Goal: Information Seeking & Learning: Learn about a topic

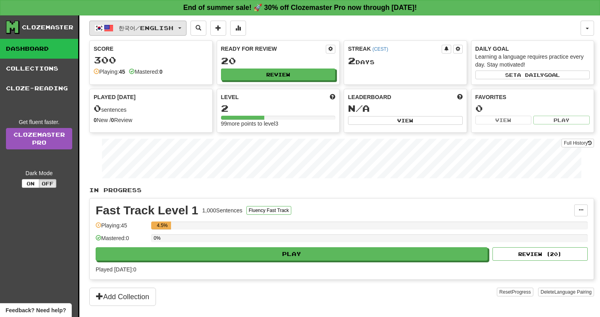
click at [145, 33] on button "한국어 / English" at bounding box center [137, 28] width 97 height 15
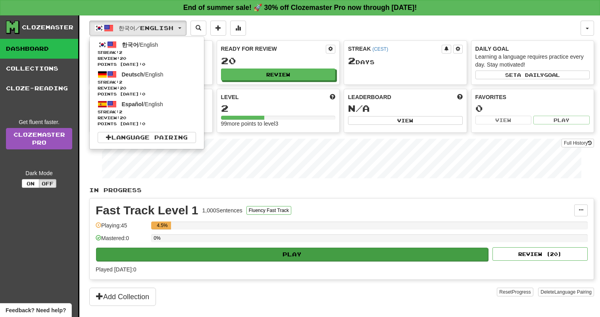
click at [246, 254] on button "Play" at bounding box center [292, 254] width 392 height 13
select select "**"
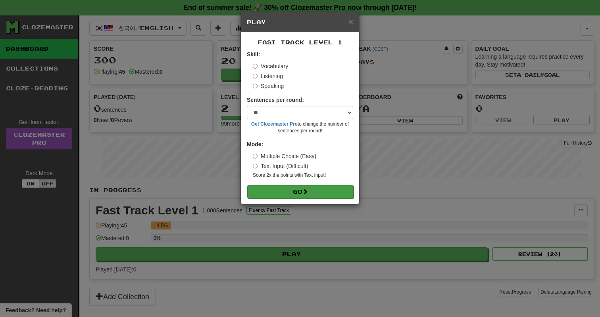
click at [292, 191] on button "Go" at bounding box center [300, 191] width 106 height 13
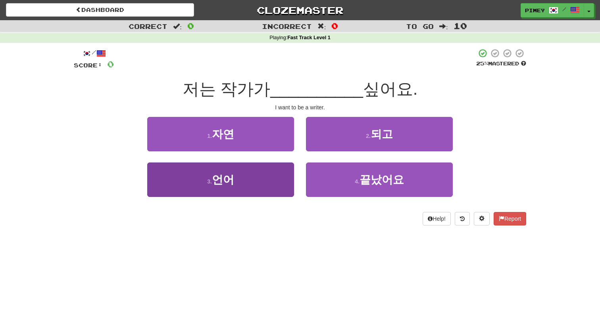
click at [282, 178] on button "3 . 언어" at bounding box center [220, 180] width 147 height 35
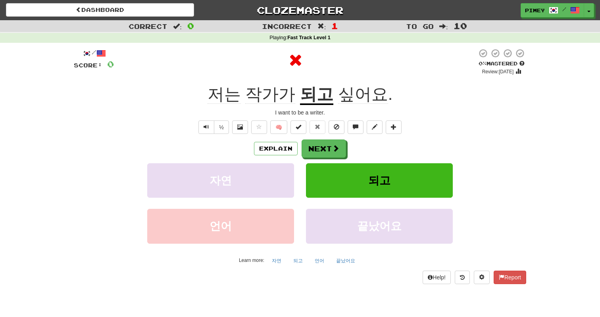
click at [318, 158] on div "Explain Next 자연 되고 언어 끝났어요 Learn more: 자연 되고 언어 끝났어요" at bounding box center [300, 203] width 452 height 127
click at [320, 152] on button "Next" at bounding box center [324, 149] width 44 height 18
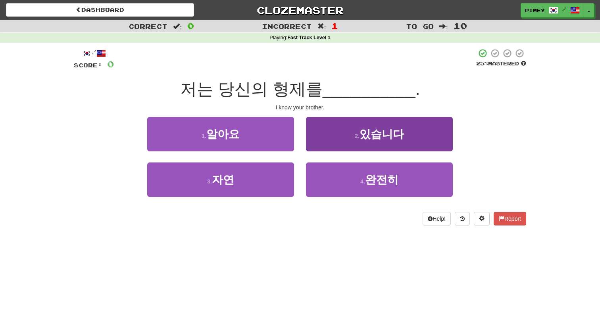
click at [313, 142] on button "2 . 있습니다" at bounding box center [379, 134] width 147 height 35
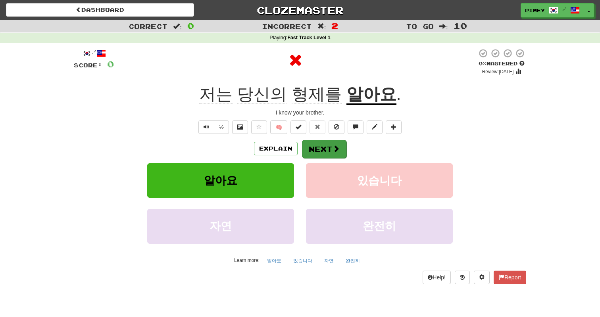
click at [313, 144] on button "Next" at bounding box center [324, 149] width 44 height 18
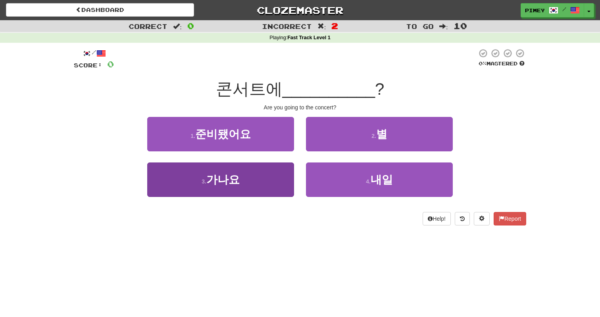
click at [265, 170] on button "3 . 가나요" at bounding box center [220, 180] width 147 height 35
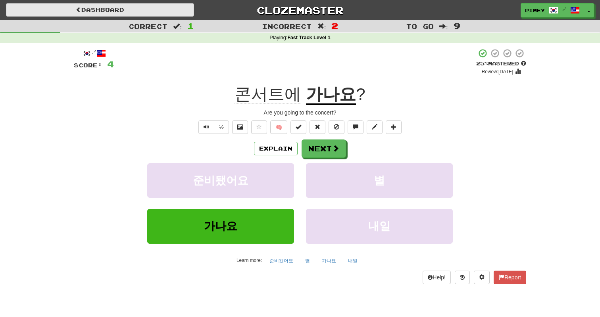
click at [96, 13] on link "Dashboard" at bounding box center [100, 9] width 188 height 13
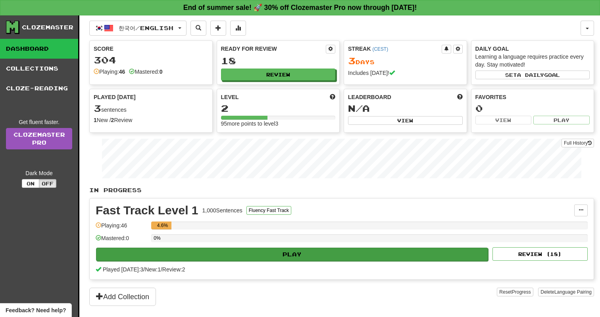
click at [340, 253] on button "Play" at bounding box center [292, 254] width 392 height 13
select select "**"
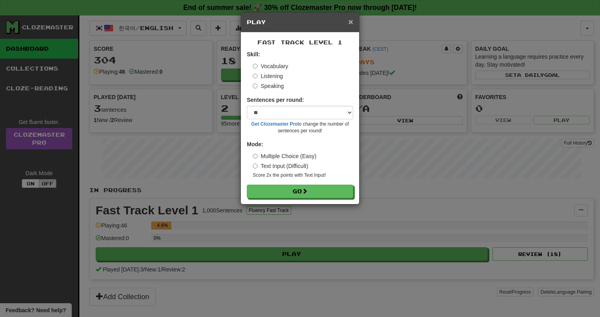
click at [350, 23] on span "×" at bounding box center [350, 21] width 5 height 9
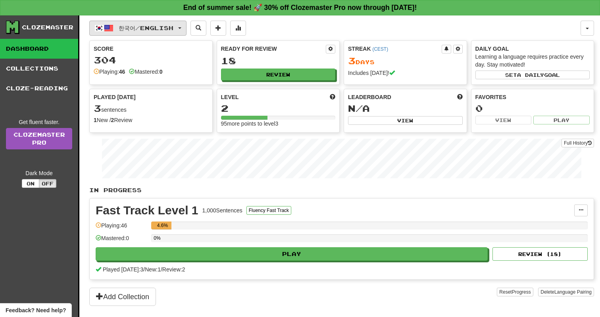
click at [120, 32] on button "한국어 / English" at bounding box center [137, 28] width 97 height 15
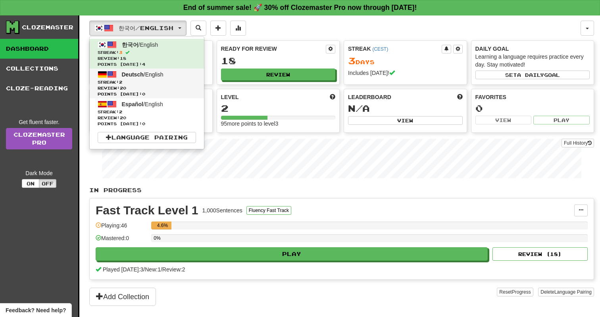
click at [136, 76] on span "Deutsch" at bounding box center [133, 74] width 22 height 6
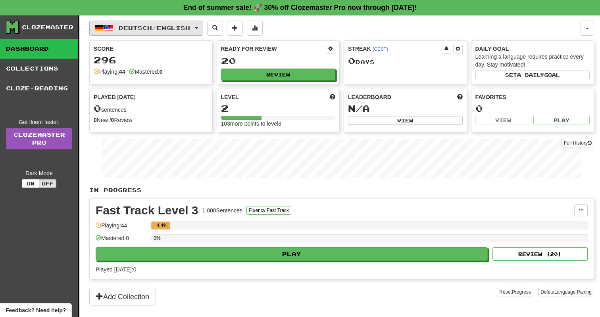
click at [127, 23] on button "Deutsch / English" at bounding box center [146, 28] width 114 height 15
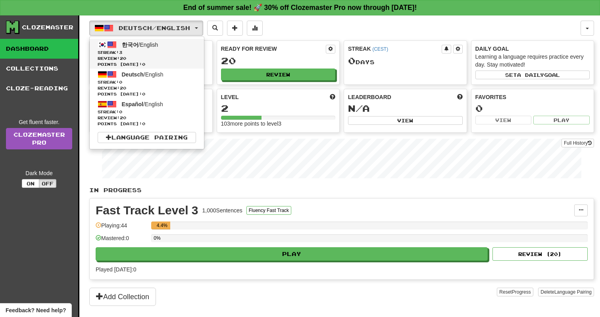
click at [173, 52] on span "Streak: 3" at bounding box center [147, 53] width 98 height 6
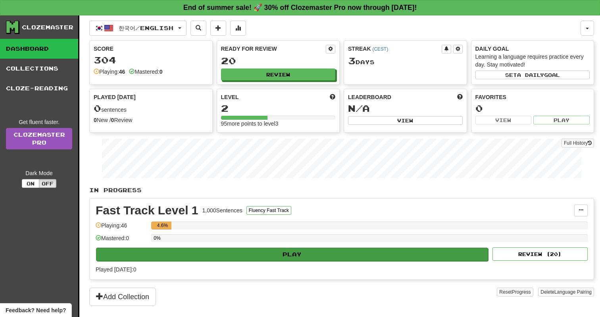
click at [233, 251] on button "Play" at bounding box center [292, 254] width 392 height 13
select select "**"
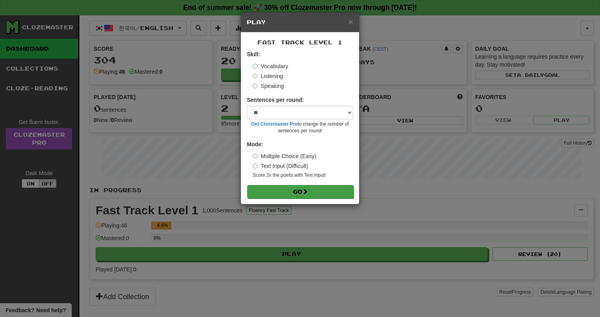
click at [308, 192] on span at bounding box center [305, 192] width 6 height 6
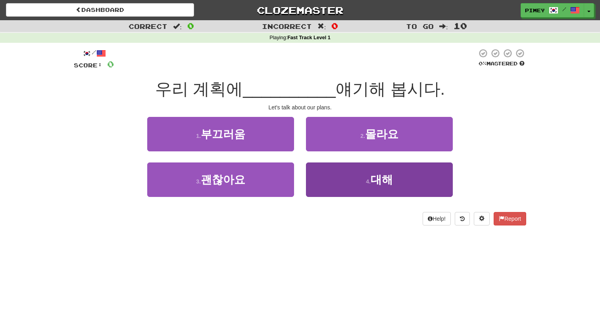
click at [384, 184] on span "대해" at bounding box center [382, 180] width 22 height 12
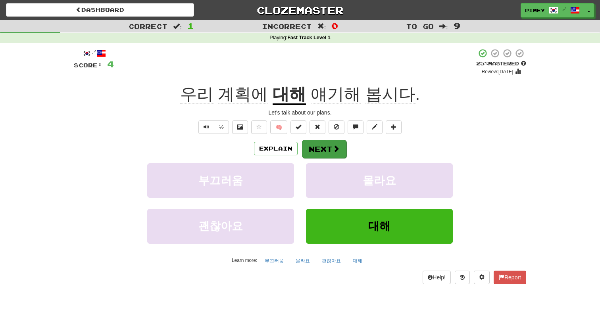
click at [329, 150] on button "Next" at bounding box center [324, 149] width 44 height 18
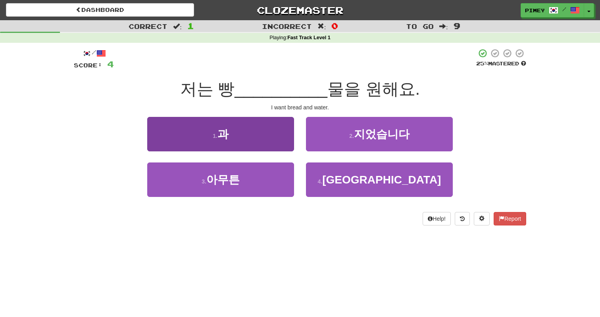
click at [267, 145] on button "1 . 과" at bounding box center [220, 134] width 147 height 35
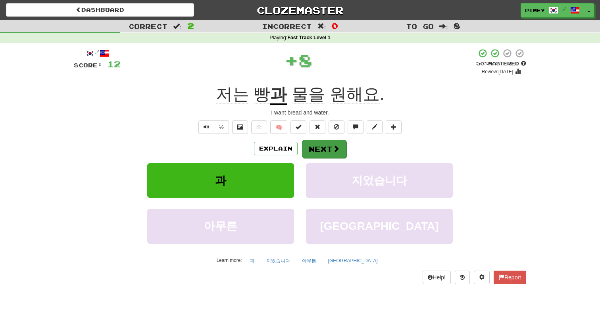
click at [334, 151] on span at bounding box center [335, 148] width 7 height 7
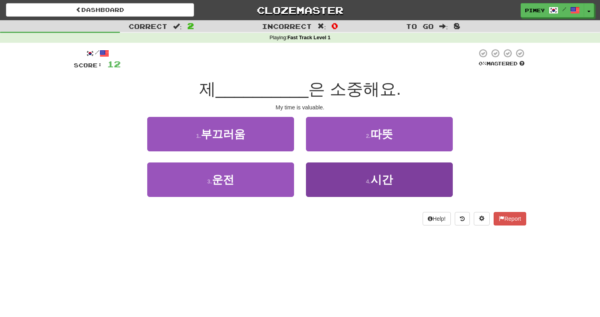
click at [337, 188] on button "4 . 시간" at bounding box center [379, 180] width 147 height 35
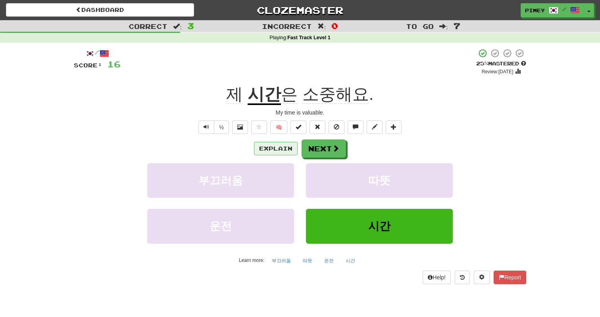
click at [281, 146] on button "Explain" at bounding box center [276, 148] width 44 height 13
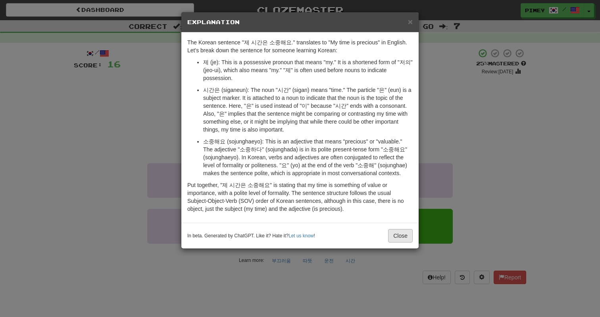
click at [394, 234] on button "Close" at bounding box center [400, 235] width 25 height 13
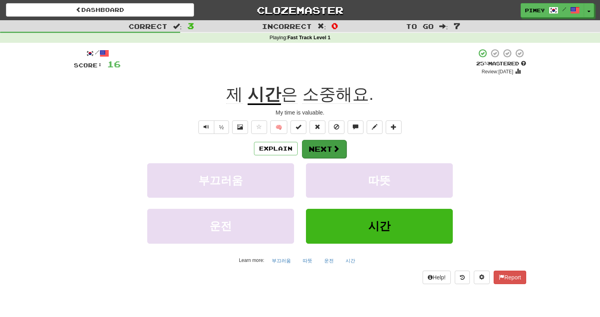
click at [330, 151] on button "Next" at bounding box center [324, 149] width 44 height 18
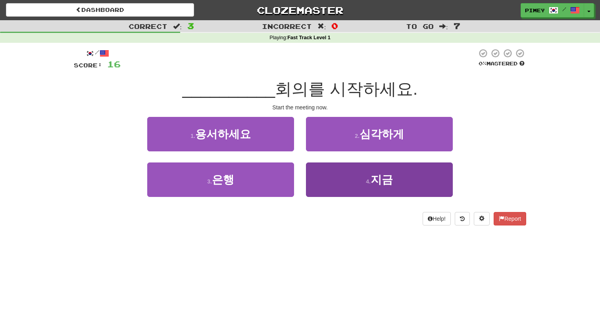
click at [342, 181] on button "4 . 지금" at bounding box center [379, 180] width 147 height 35
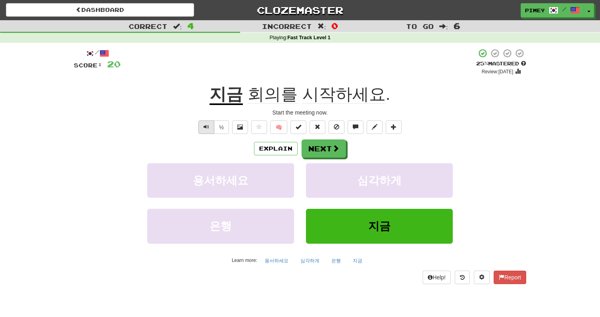
click at [202, 132] on button "Text-to-speech controls" at bounding box center [206, 127] width 16 height 13
click at [317, 149] on button "Next" at bounding box center [324, 149] width 44 height 18
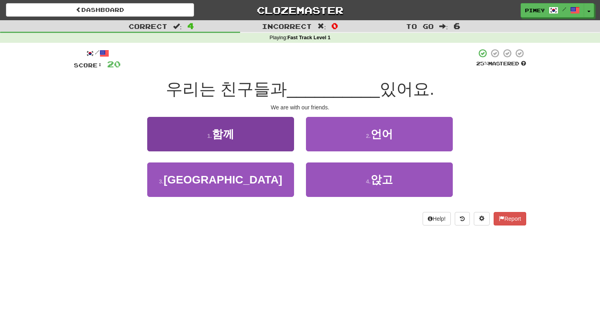
click at [268, 140] on button "1 . 함께" at bounding box center [220, 134] width 147 height 35
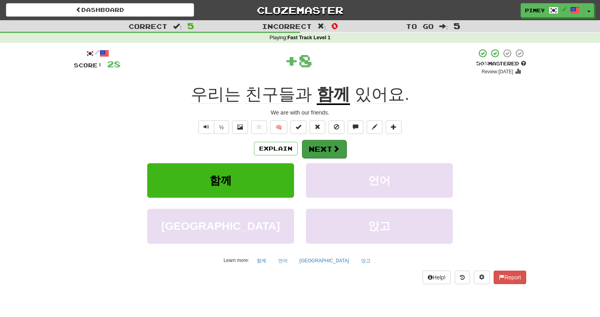
click at [314, 148] on button "Next" at bounding box center [324, 149] width 44 height 18
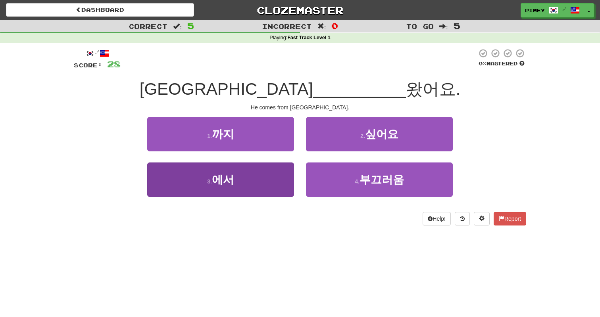
click at [248, 192] on button "3 . 에서" at bounding box center [220, 180] width 147 height 35
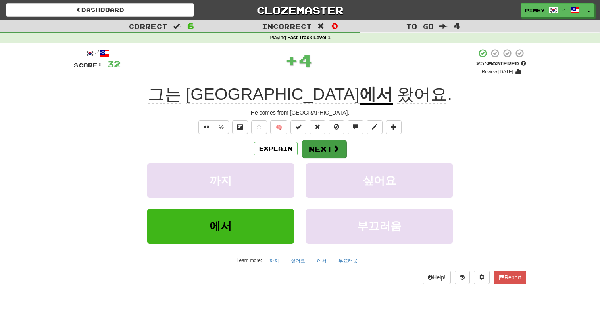
click at [313, 144] on button "Next" at bounding box center [324, 149] width 44 height 18
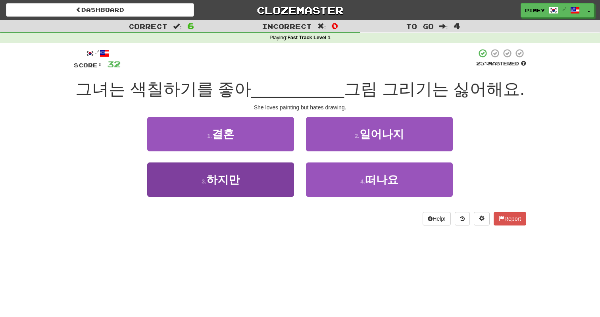
click at [242, 189] on button "3 . 하지만" at bounding box center [220, 180] width 147 height 35
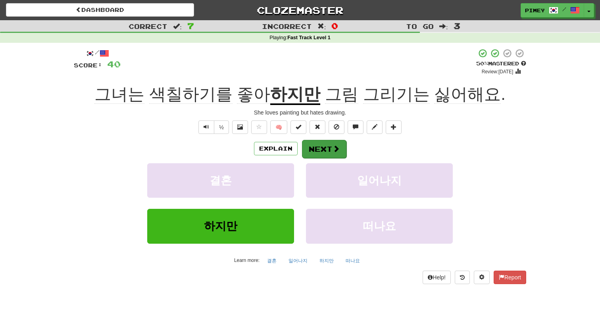
click at [328, 148] on button "Next" at bounding box center [324, 149] width 44 height 18
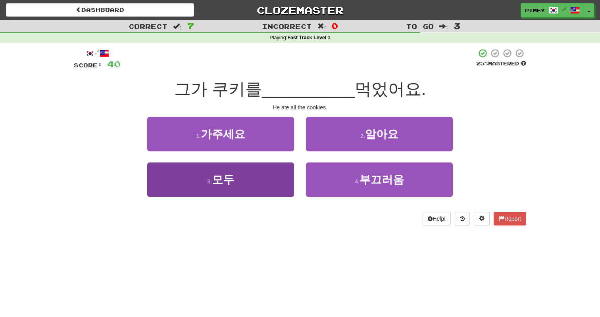
click at [229, 185] on button "3 . 모두" at bounding box center [220, 180] width 147 height 35
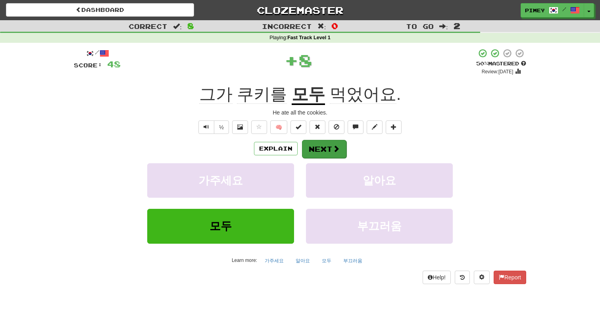
click at [313, 149] on button "Next" at bounding box center [324, 149] width 44 height 18
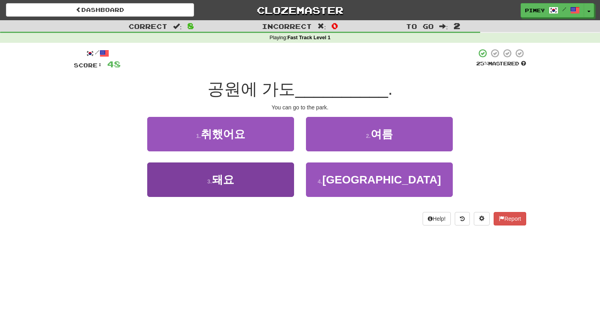
click at [227, 184] on span "돼요" at bounding box center [223, 180] width 22 height 12
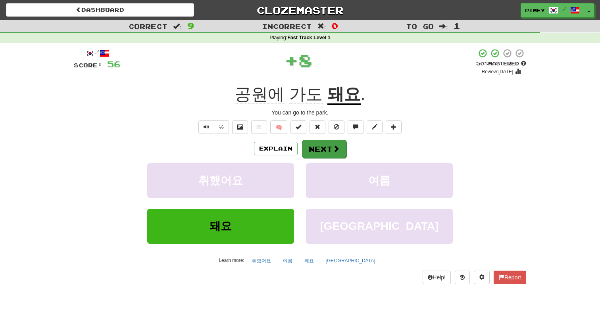
click at [302, 148] on button "Next" at bounding box center [324, 149] width 44 height 18
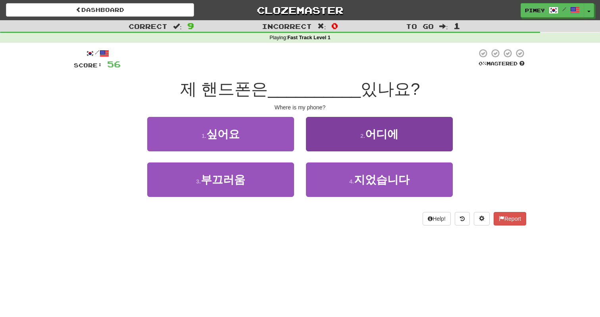
click at [370, 126] on button "2 . 어디에" at bounding box center [379, 134] width 147 height 35
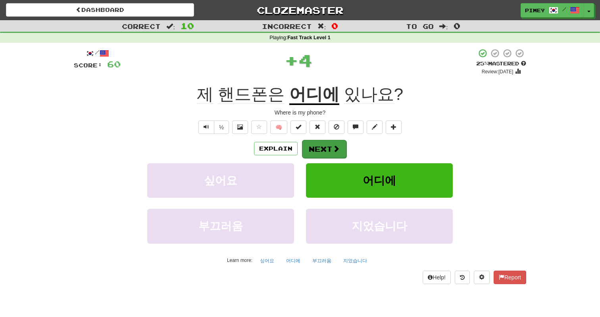
click at [323, 150] on button "Next" at bounding box center [324, 149] width 44 height 18
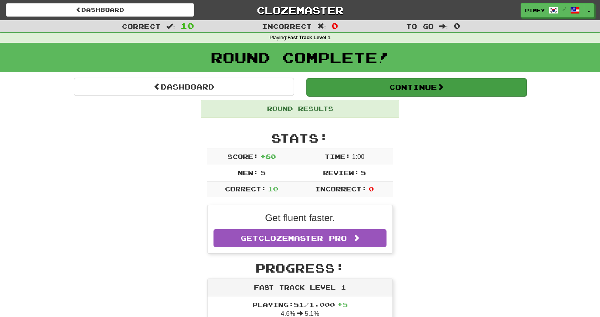
click at [412, 85] on button "Continue" at bounding box center [416, 87] width 220 height 18
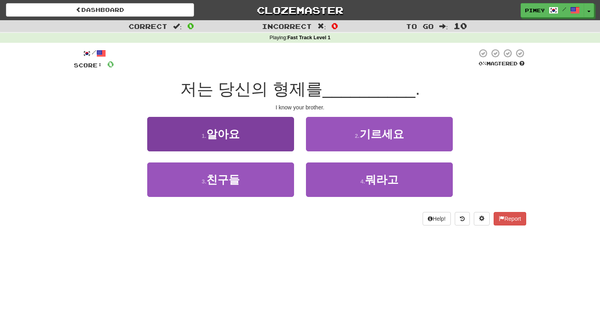
click at [266, 137] on button "1 . 알아요" at bounding box center [220, 134] width 147 height 35
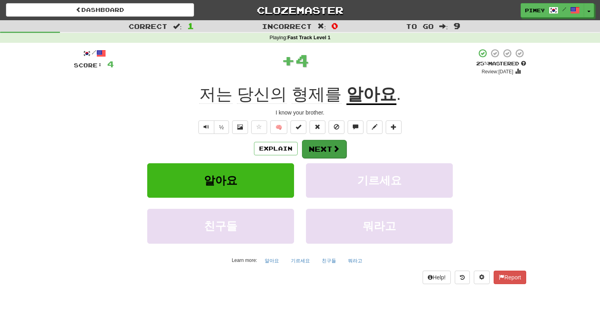
click at [328, 154] on button "Next" at bounding box center [324, 149] width 44 height 18
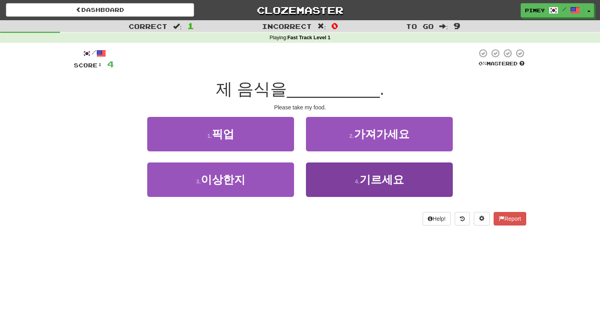
click at [357, 180] on small "4 ." at bounding box center [357, 182] width 5 height 6
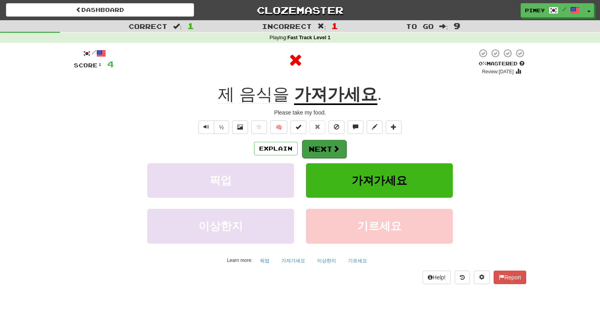
click at [327, 140] on div "Explain Next" at bounding box center [300, 149] width 452 height 18
click at [323, 148] on button "Next" at bounding box center [324, 149] width 44 height 18
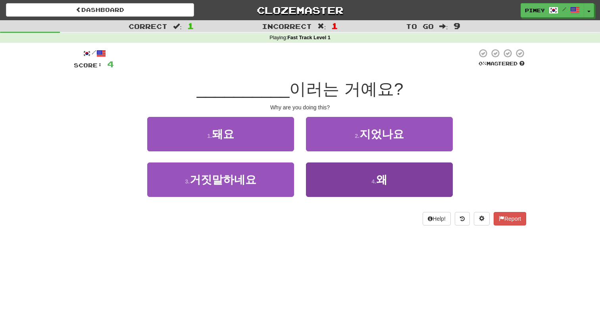
click at [306, 184] on button "4 . 왜" at bounding box center [379, 180] width 147 height 35
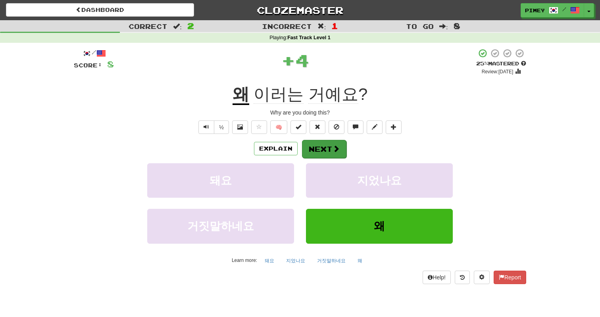
click at [311, 144] on button "Next" at bounding box center [324, 149] width 44 height 18
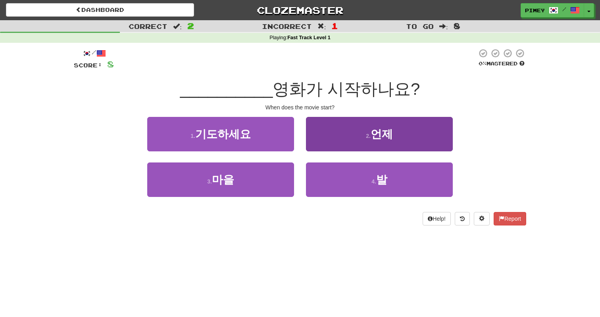
click at [355, 126] on button "2 . 언제" at bounding box center [379, 134] width 147 height 35
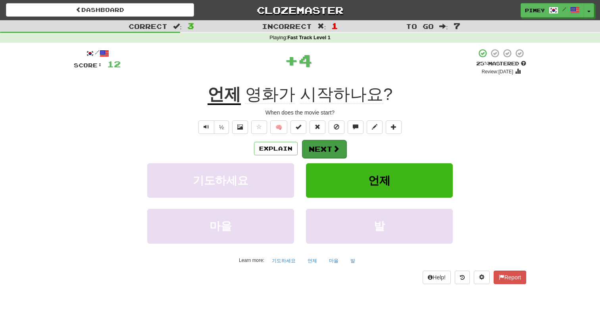
click at [330, 151] on button "Next" at bounding box center [324, 149] width 44 height 18
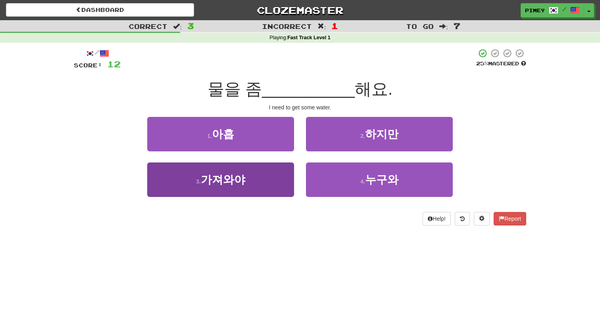
click at [261, 178] on button "3 . 가져와야" at bounding box center [220, 180] width 147 height 35
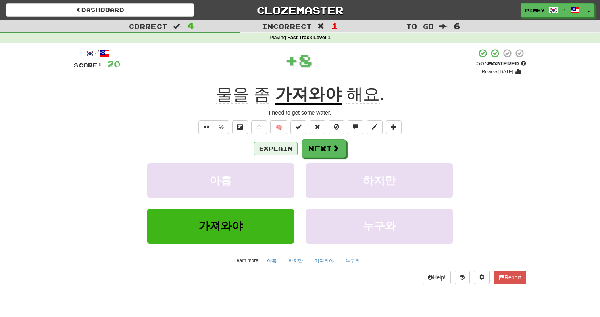
click at [276, 144] on button "Explain" at bounding box center [276, 148] width 44 height 13
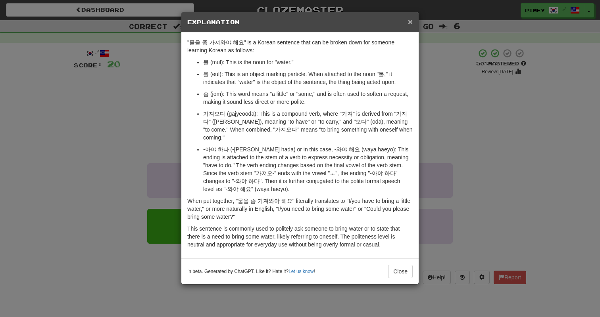
click at [411, 23] on span "×" at bounding box center [410, 21] width 5 height 9
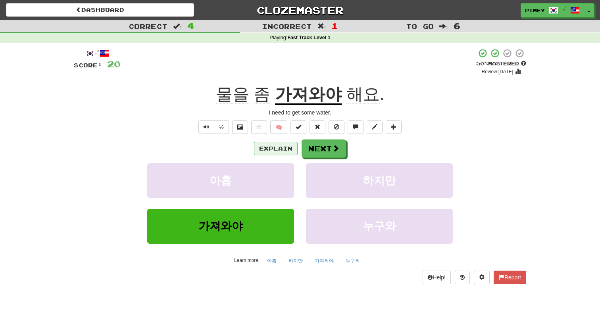
click at [286, 148] on button "Explain" at bounding box center [276, 148] width 44 height 13
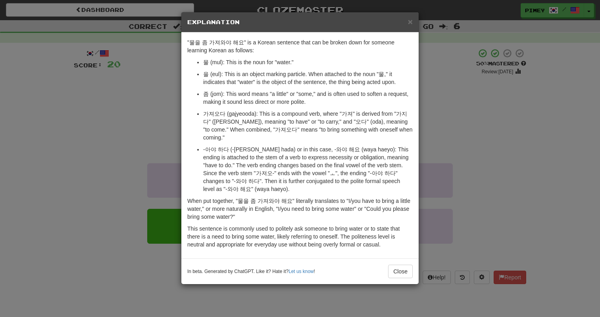
click at [457, 71] on div "× Explanation "물을 좀 가져와야 해요" is a Korean sentence that can be broken down for s…" at bounding box center [300, 158] width 600 height 317
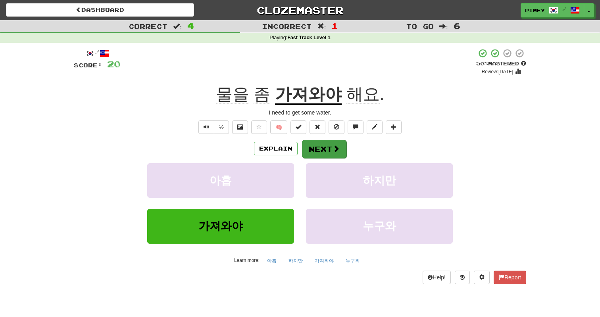
click at [328, 150] on button "Next" at bounding box center [324, 149] width 44 height 18
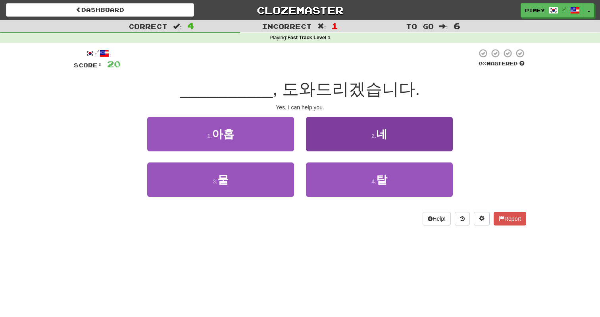
click at [358, 135] on button "2 . 네" at bounding box center [379, 134] width 147 height 35
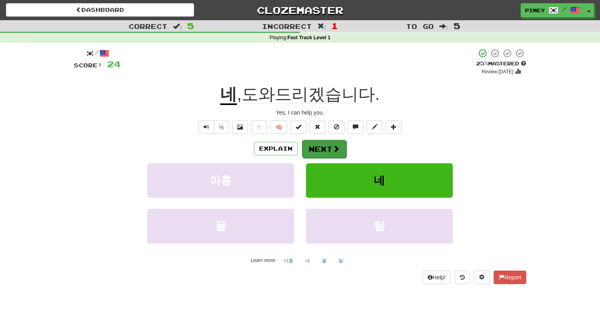
click at [330, 149] on button "Next" at bounding box center [324, 149] width 44 height 18
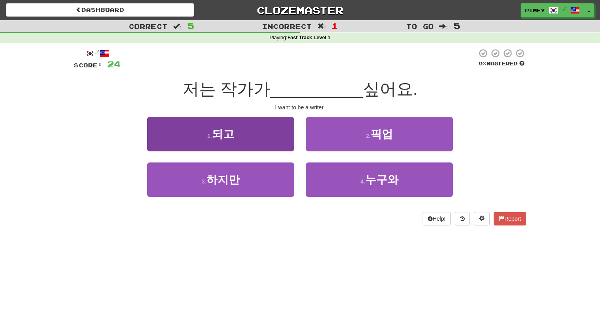
click at [255, 127] on button "1 . 되고" at bounding box center [220, 134] width 147 height 35
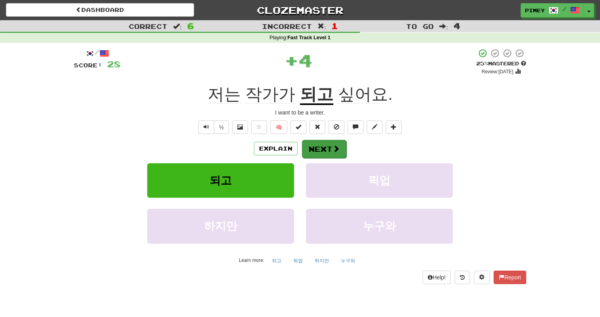
click at [337, 142] on button "Next" at bounding box center [324, 149] width 44 height 18
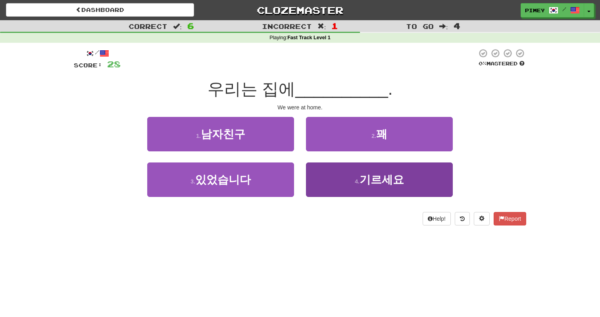
click at [325, 186] on button "4 . 기르세요" at bounding box center [379, 180] width 147 height 35
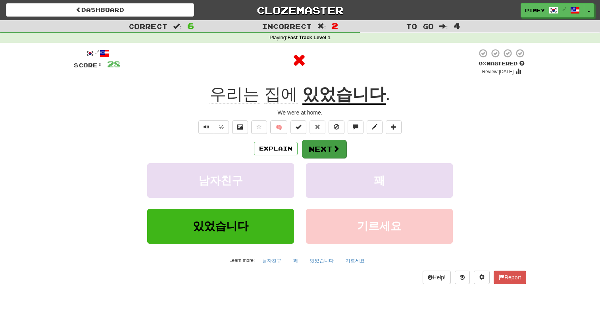
click at [315, 148] on button "Next" at bounding box center [324, 149] width 44 height 18
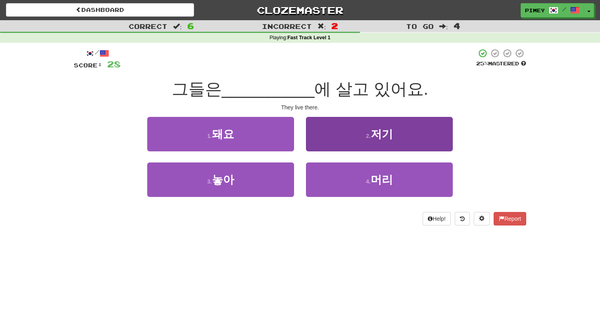
click at [357, 141] on button "2 . 저기" at bounding box center [379, 134] width 147 height 35
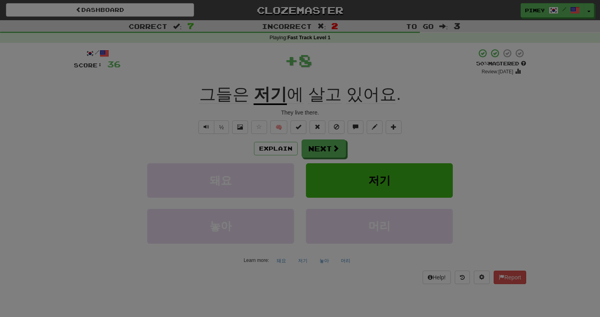
click at [0, 0] on div "/ Level: 3 +1 Tell the world! Share Tweet Post" at bounding box center [0, 0] width 0 height 0
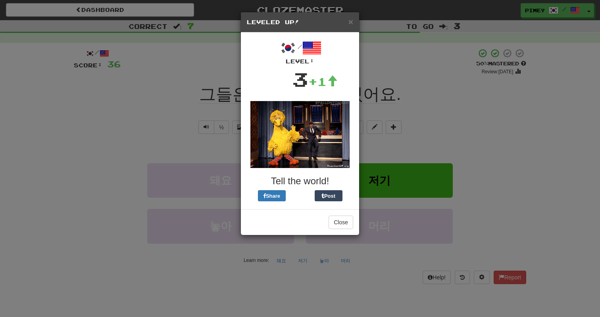
click at [347, 26] on div "× Leveled Up!" at bounding box center [300, 22] width 118 height 20
click at [348, 24] on span "×" at bounding box center [350, 21] width 5 height 9
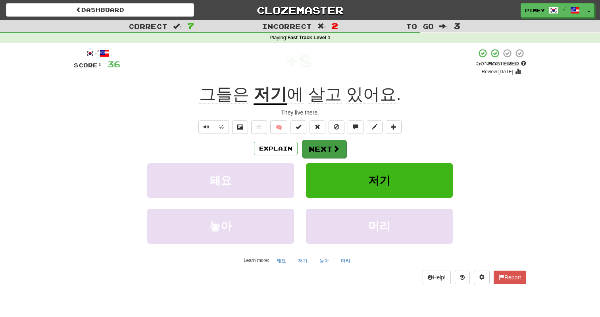
click at [327, 144] on button "Next" at bounding box center [324, 149] width 44 height 18
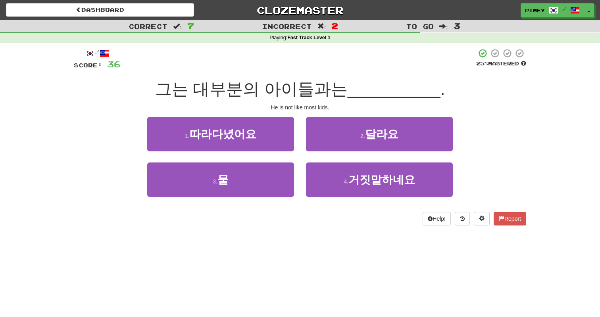
click at [327, 144] on button "2 . 달라요" at bounding box center [379, 134] width 147 height 35
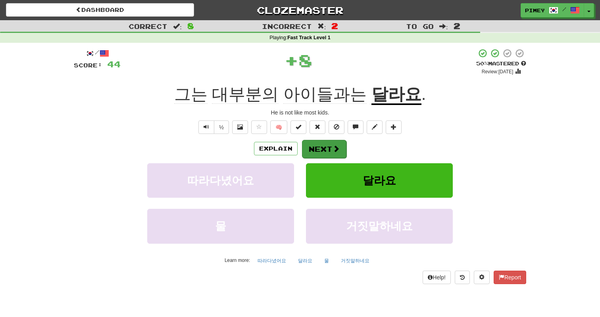
click at [315, 142] on button "Next" at bounding box center [324, 149] width 44 height 18
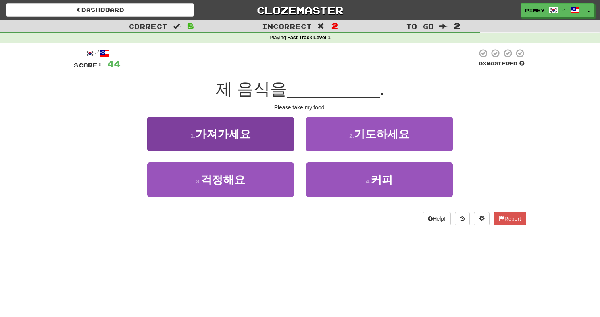
click at [261, 131] on button "1 . 가져가세요" at bounding box center [220, 134] width 147 height 35
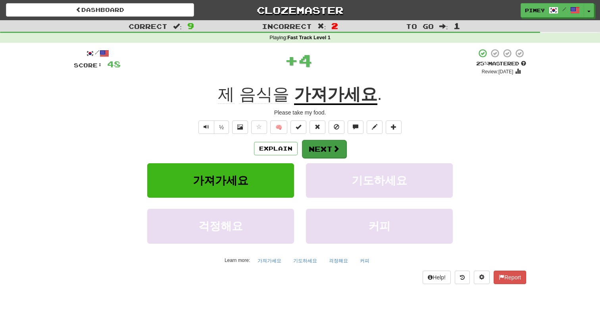
click at [334, 152] on span at bounding box center [335, 148] width 7 height 7
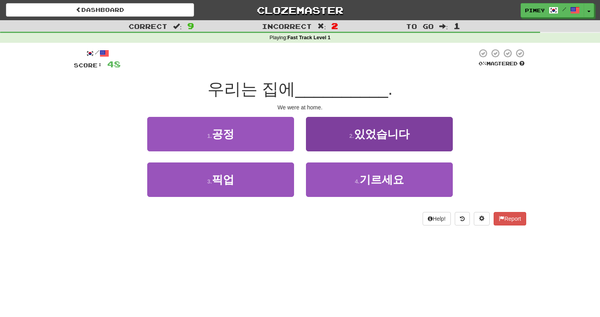
click at [344, 126] on button "2 . 있었습니다" at bounding box center [379, 134] width 147 height 35
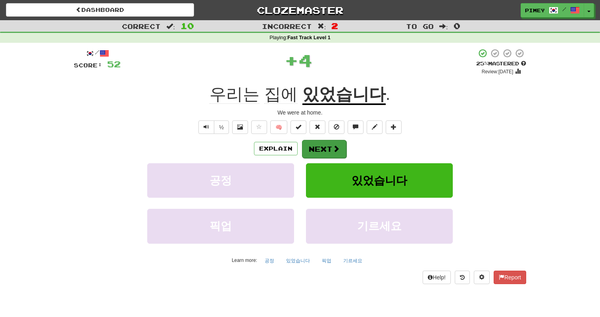
click at [322, 142] on button "Next" at bounding box center [324, 149] width 44 height 18
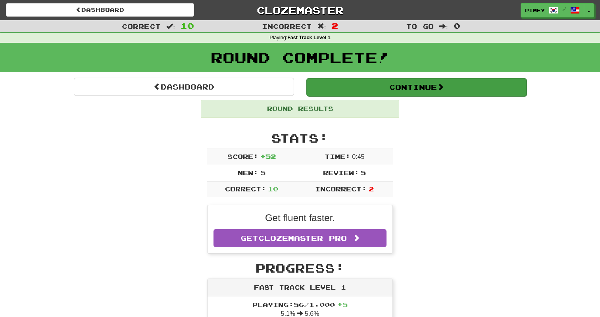
click at [391, 80] on button "Continue" at bounding box center [416, 87] width 220 height 18
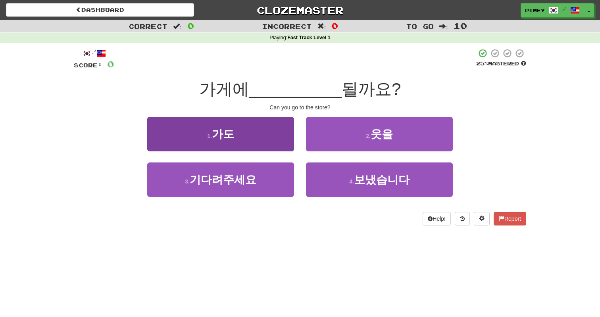
click at [279, 134] on button "1 . 가도" at bounding box center [220, 134] width 147 height 35
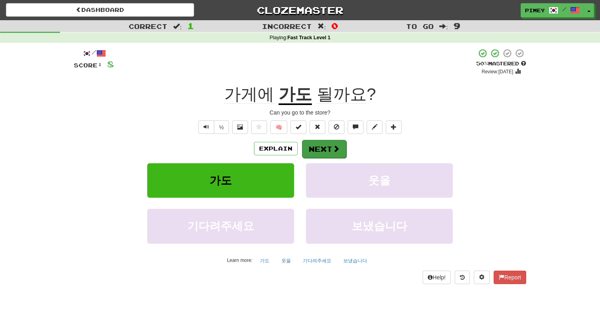
click at [324, 155] on button "Next" at bounding box center [324, 149] width 44 height 18
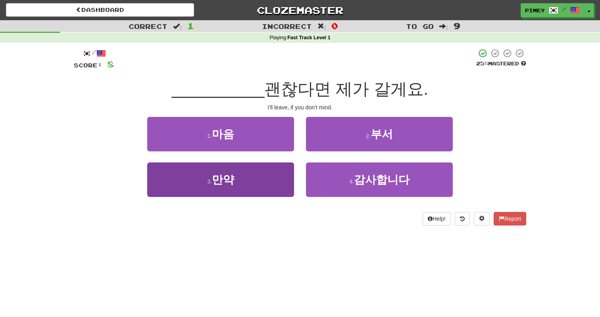
click at [260, 188] on button "3 . 만약" at bounding box center [220, 180] width 147 height 35
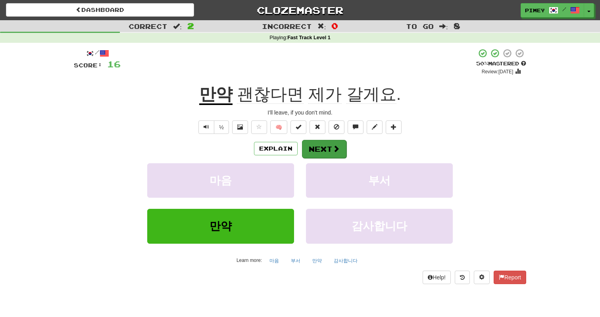
click at [341, 152] on button "Next" at bounding box center [324, 149] width 44 height 18
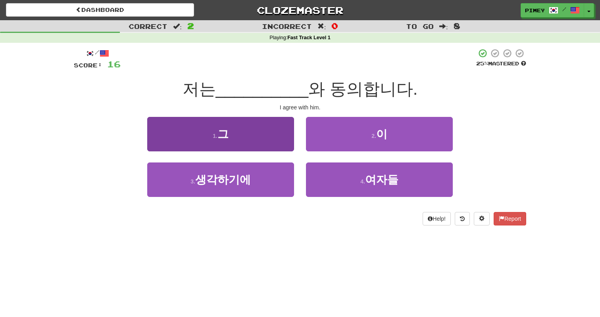
click at [260, 142] on button "1 . 그" at bounding box center [220, 134] width 147 height 35
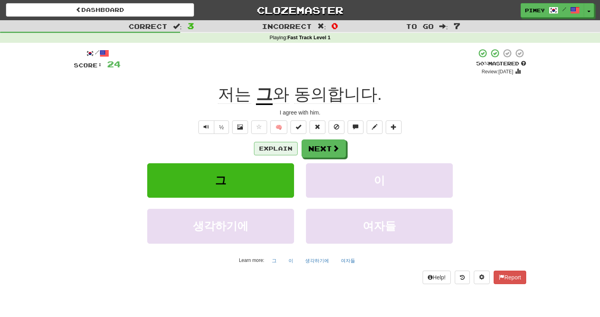
click at [262, 154] on button "Explain" at bounding box center [276, 148] width 44 height 13
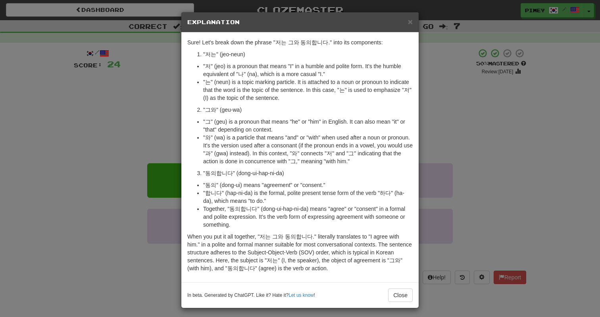
click at [447, 104] on div "× Explanation Sure! Let's break down the phrase "저는 그와 동의합니다." into its compone…" at bounding box center [300, 158] width 600 height 317
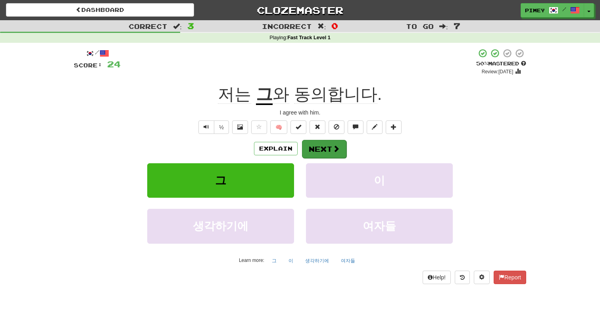
click at [324, 150] on button "Next" at bounding box center [324, 149] width 44 height 18
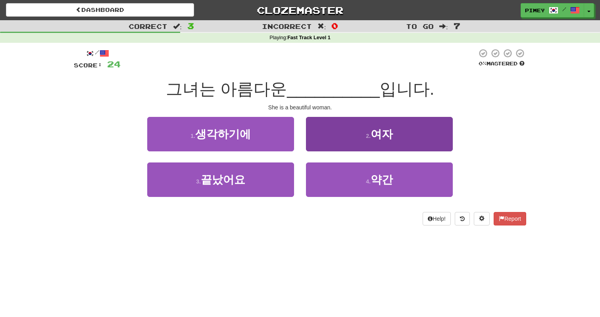
click at [333, 135] on button "2 . 여자" at bounding box center [379, 134] width 147 height 35
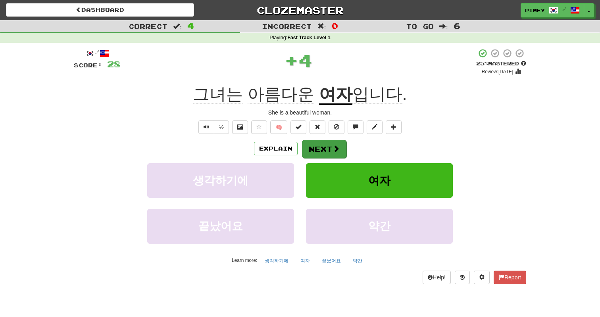
click at [327, 140] on button "Next" at bounding box center [324, 149] width 44 height 18
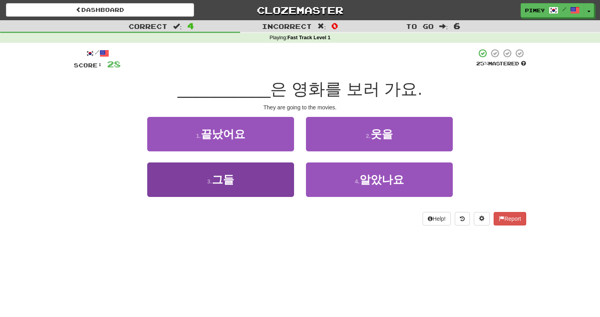
click at [273, 173] on button "3 . 그들" at bounding box center [220, 180] width 147 height 35
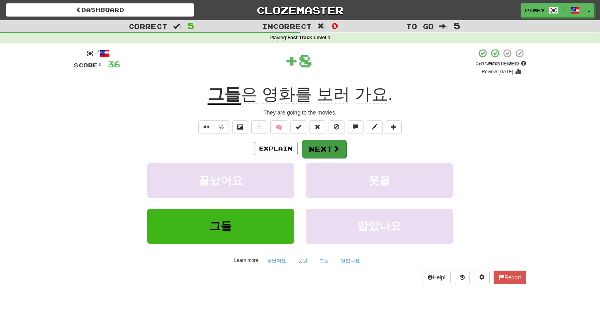
click at [319, 147] on button "Next" at bounding box center [324, 149] width 44 height 18
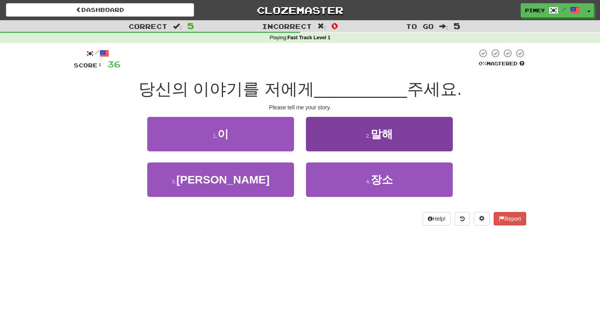
click at [355, 142] on button "2 . 말해" at bounding box center [379, 134] width 147 height 35
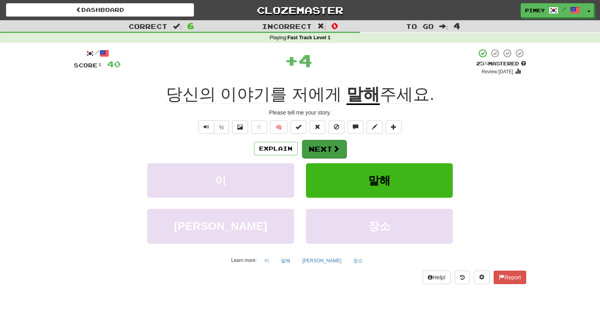
click at [340, 142] on button "Next" at bounding box center [324, 149] width 44 height 18
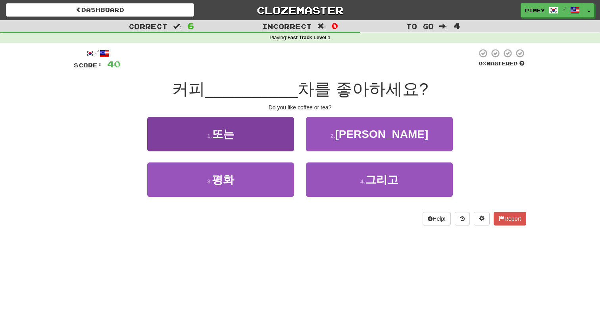
click at [254, 143] on button "1 . 또는" at bounding box center [220, 134] width 147 height 35
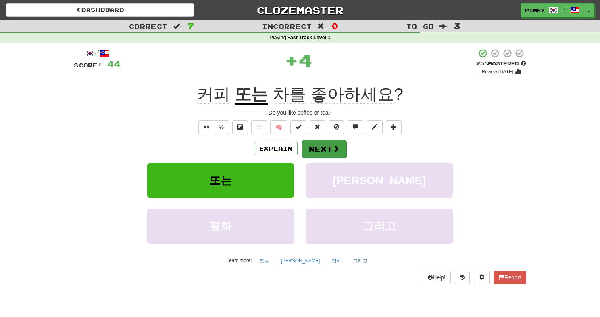
click at [319, 155] on button "Next" at bounding box center [324, 149] width 44 height 18
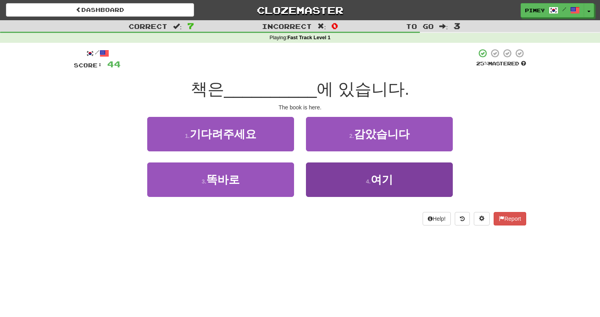
click at [353, 178] on button "4 . 여기" at bounding box center [379, 180] width 147 height 35
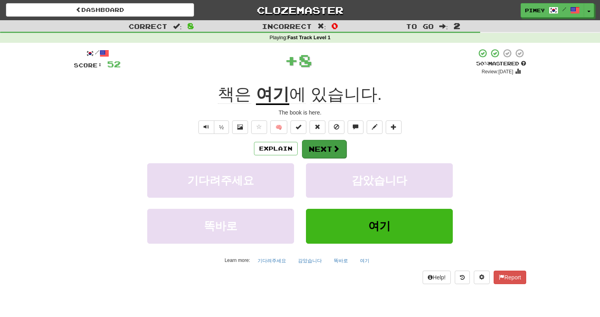
click at [322, 155] on button "Next" at bounding box center [324, 149] width 44 height 18
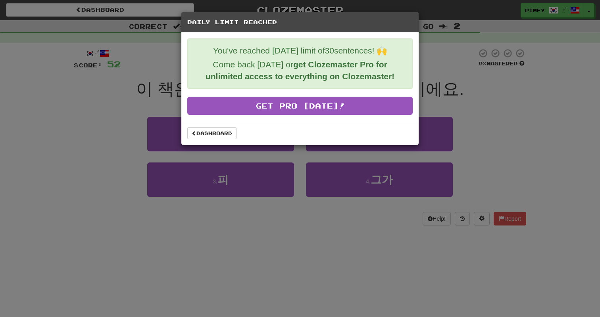
click at [444, 52] on div "Daily Limit Reached You've reached today's limit of 30 sentences! 🙌 Come back t…" at bounding box center [300, 158] width 600 height 317
click at [233, 131] on link "Dashboard" at bounding box center [211, 133] width 49 height 12
